Goal: Information Seeking & Learning: Learn about a topic

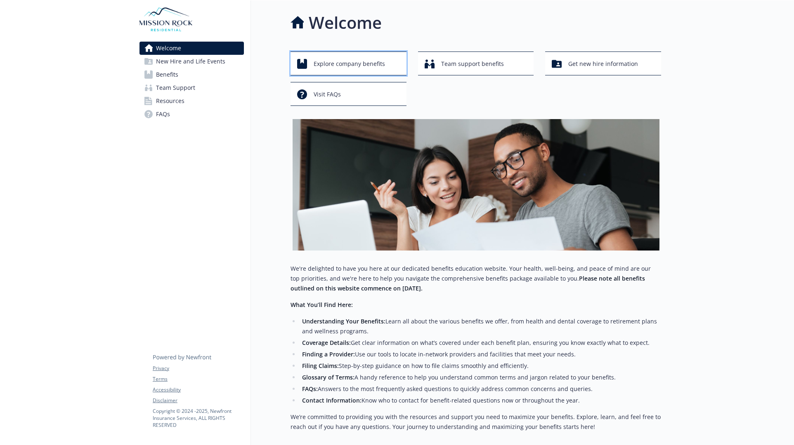
click at [379, 66] on span "Explore company benefits" at bounding box center [348, 64] width 71 height 16
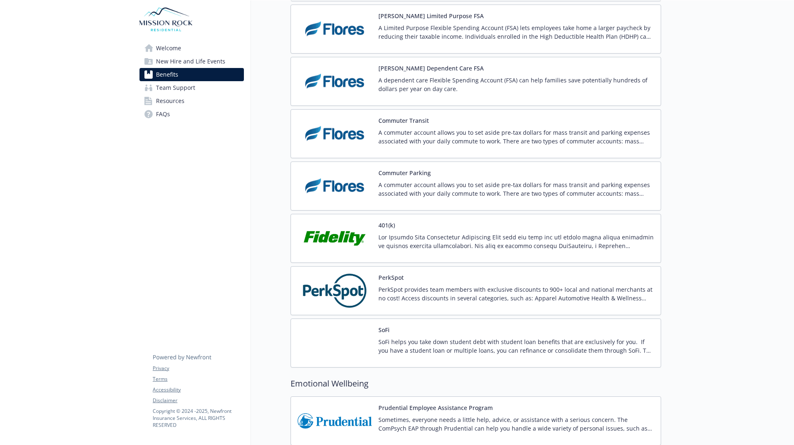
scroll to position [1318, 0]
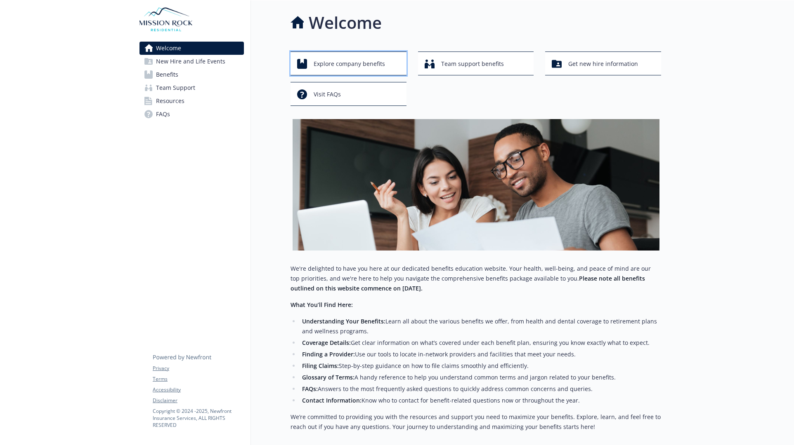
click at [355, 70] on span "Explore company benefits" at bounding box center [348, 64] width 71 height 16
click at [454, 67] on span "Team support benefits" at bounding box center [472, 64] width 63 height 16
click at [578, 61] on span "Get new hire information" at bounding box center [603, 64] width 70 height 16
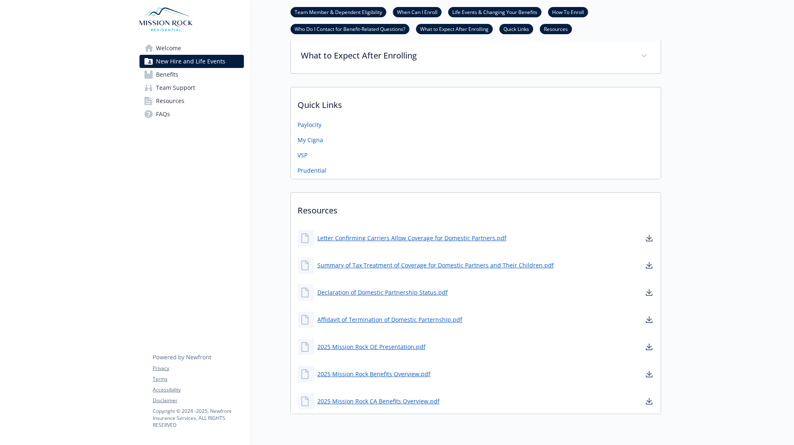
scroll to position [404, 0]
